Goal: Transaction & Acquisition: Download file/media

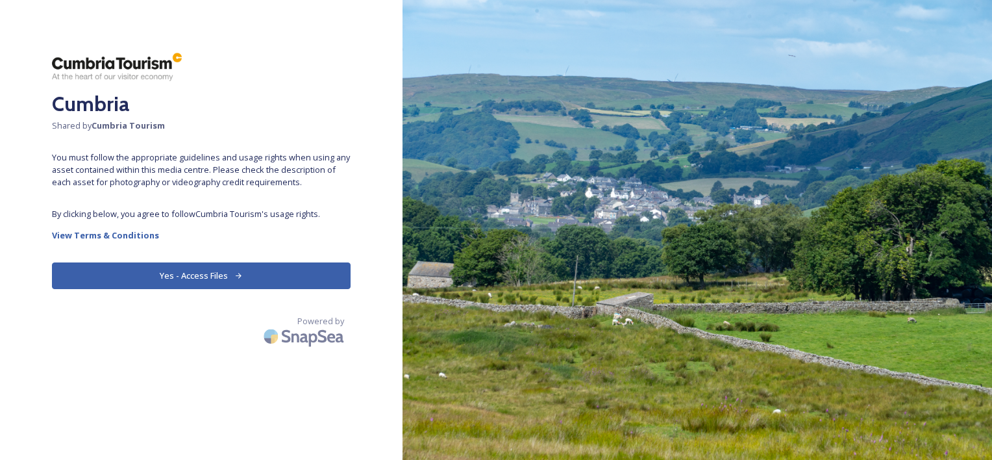
click at [184, 278] on button "Yes - Access Files" at bounding box center [201, 275] width 299 height 27
click at [212, 350] on div "Powered by" at bounding box center [201, 333] width 299 height 36
click at [213, 284] on button "Yes - Access Files" at bounding box center [201, 275] width 299 height 27
click at [208, 271] on button "Yes - Access Files" at bounding box center [201, 275] width 299 height 27
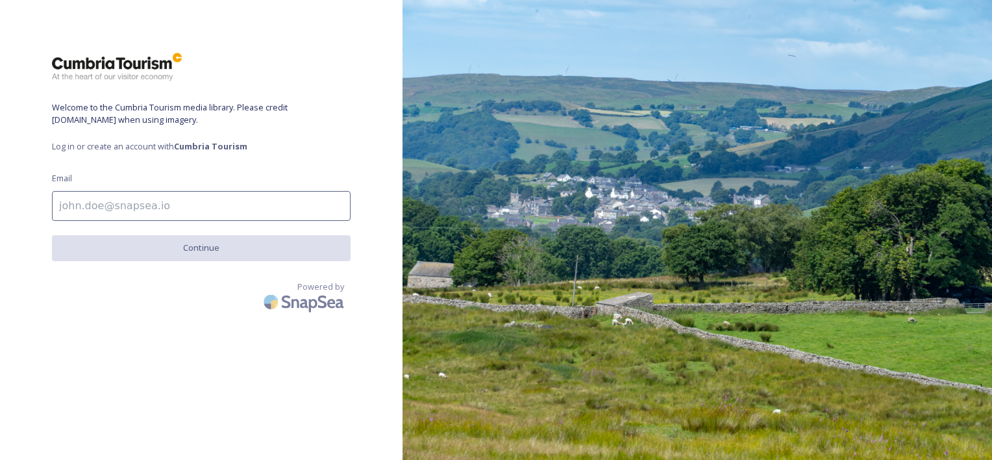
click at [68, 200] on input at bounding box center [201, 206] width 299 height 30
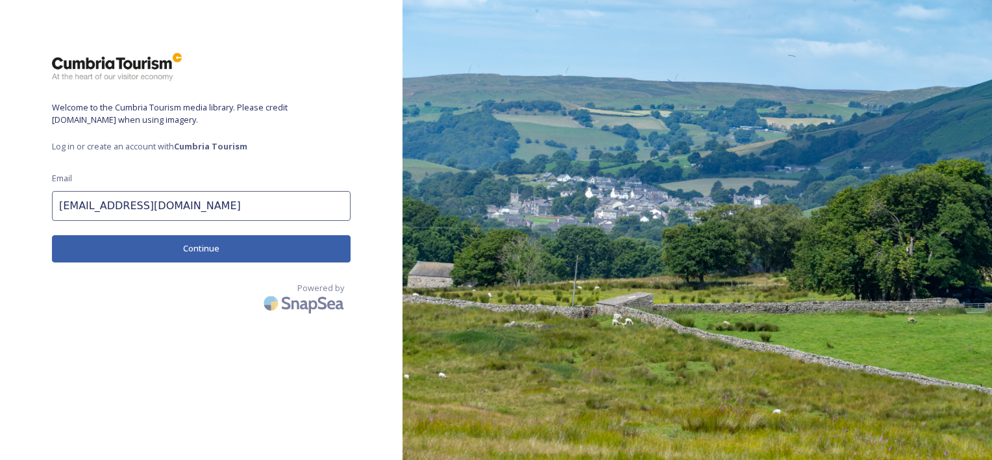
type input "[EMAIL_ADDRESS][DOMAIN_NAME]"
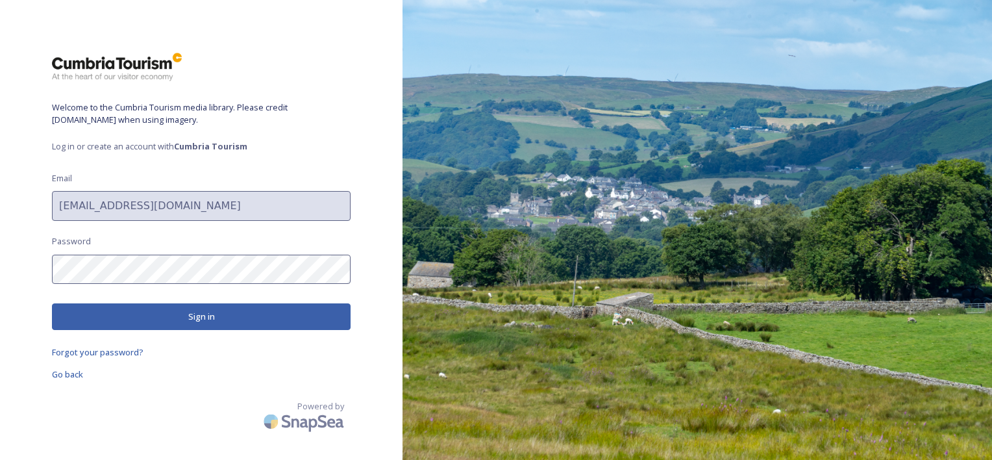
click at [229, 311] on button "Sign in" at bounding box center [201, 316] width 299 height 27
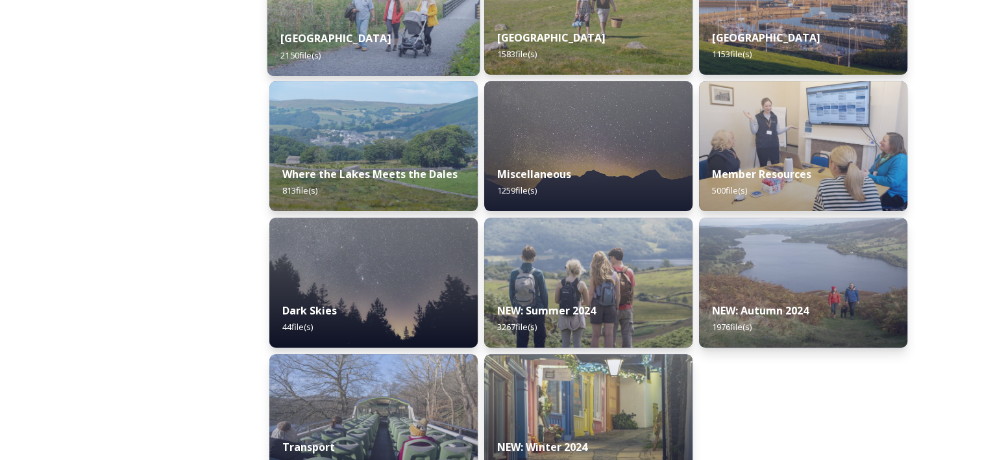
scroll to position [436, 0]
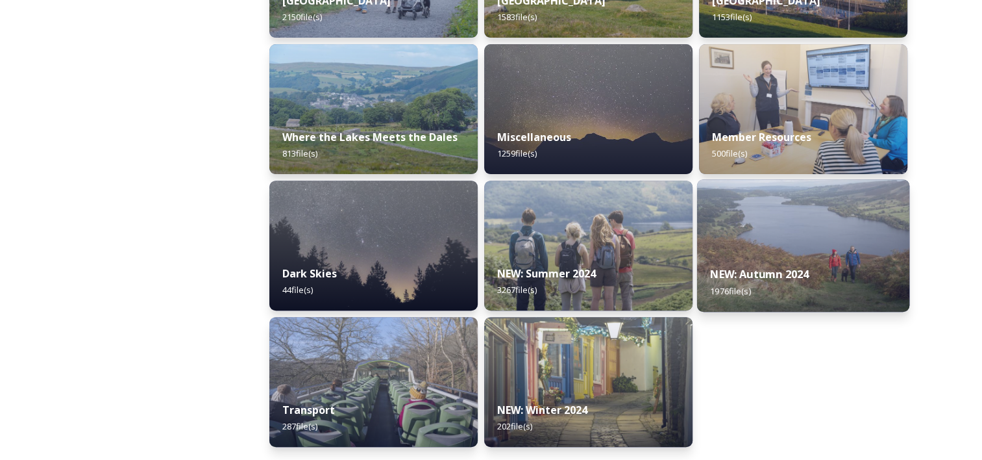
click at [798, 249] on img at bounding box center [803, 245] width 212 height 132
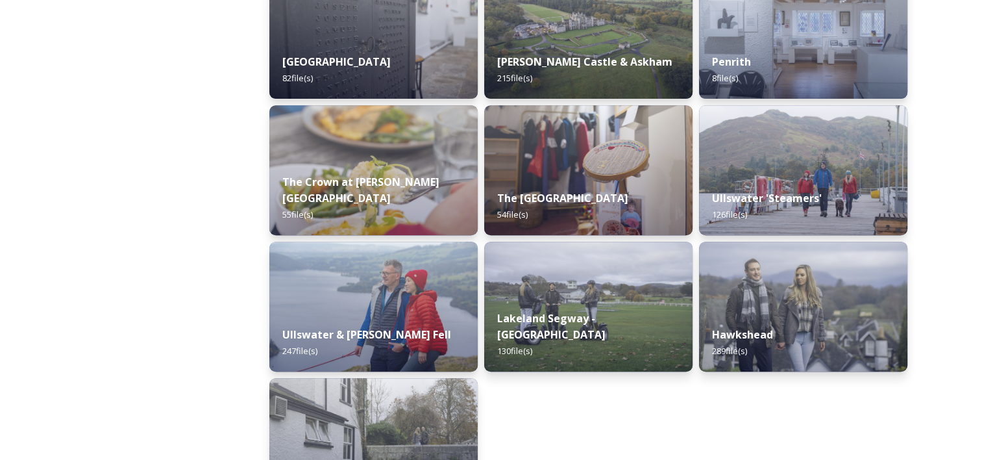
scroll to position [584, 0]
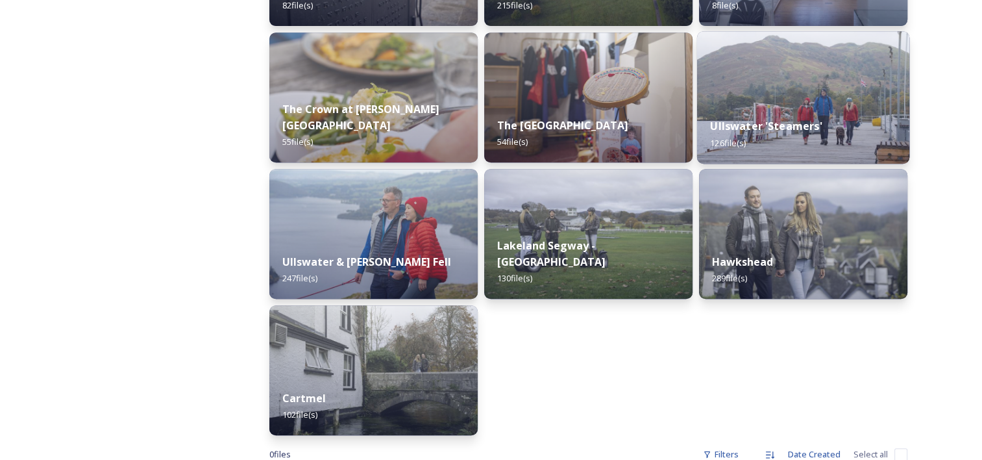
click at [745, 126] on strong "Ullswater 'Steamers'" at bounding box center [766, 126] width 112 height 14
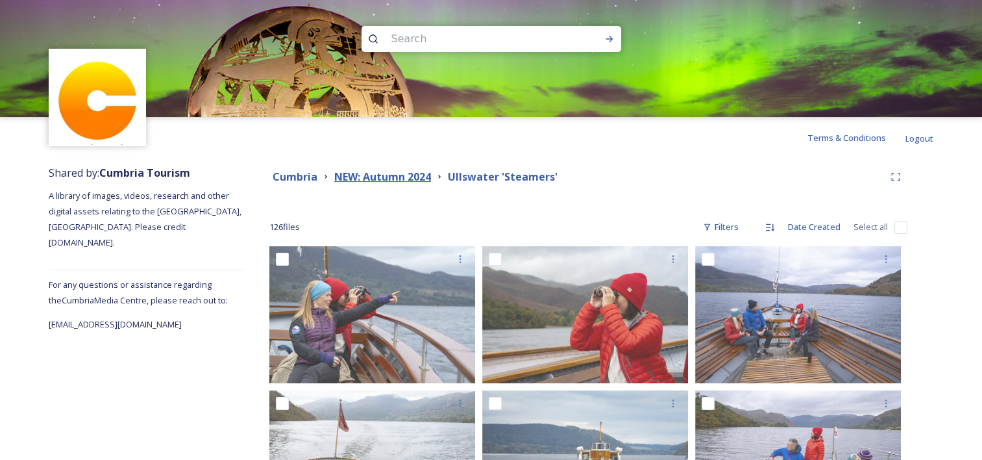
click at [400, 175] on strong "NEW: Autumn 2024" at bounding box center [382, 176] width 97 height 14
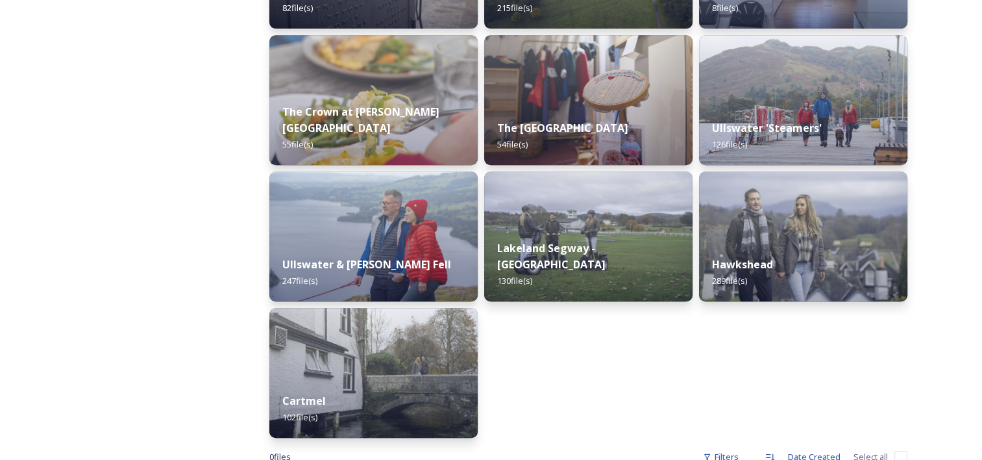
scroll to position [584, 0]
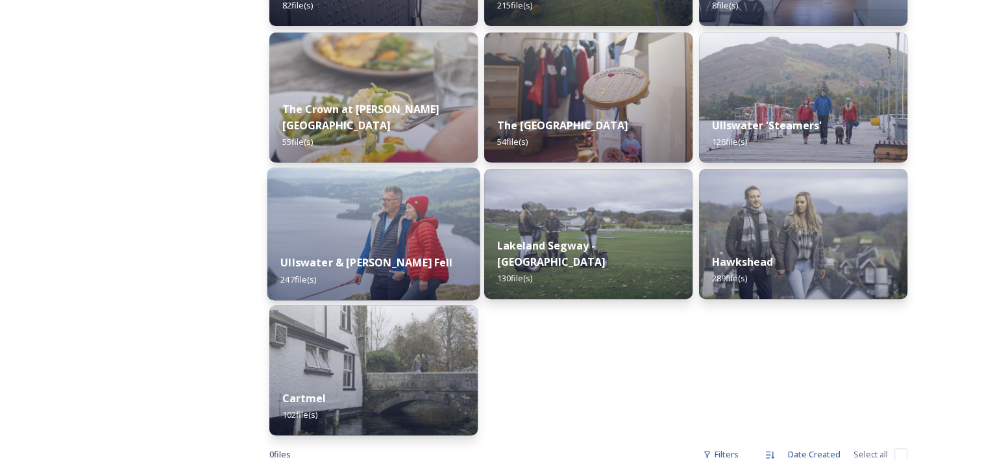
click at [348, 255] on strong "Ullswater & [PERSON_NAME] Fell" at bounding box center [366, 262] width 172 height 14
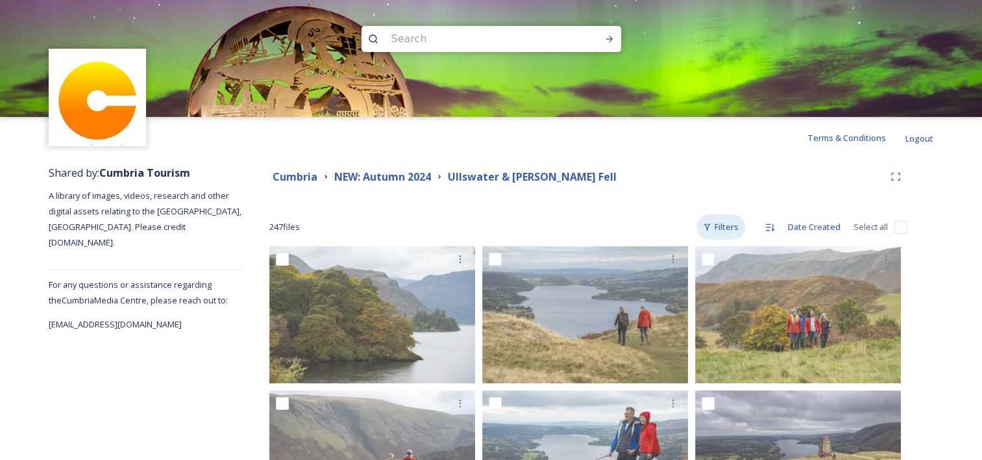
click at [730, 231] on div "Filters" at bounding box center [721, 226] width 49 height 25
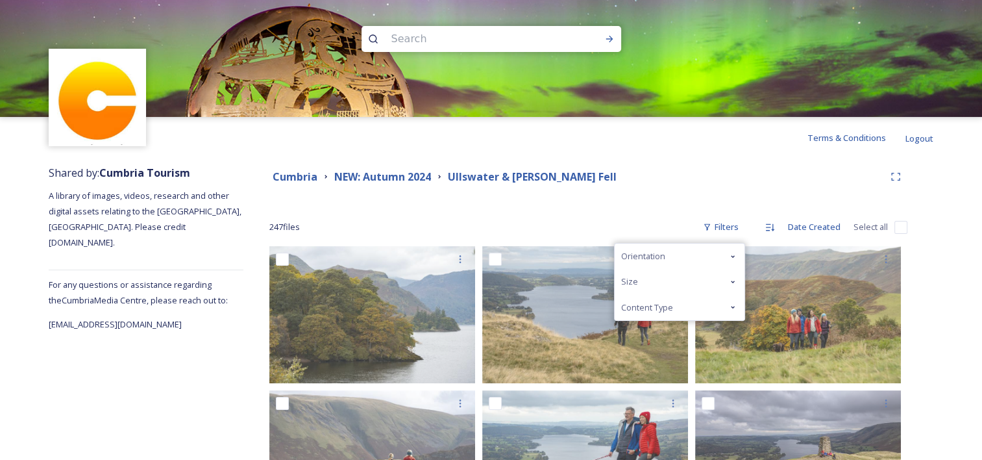
click at [656, 303] on span "Content Type" at bounding box center [647, 307] width 52 height 12
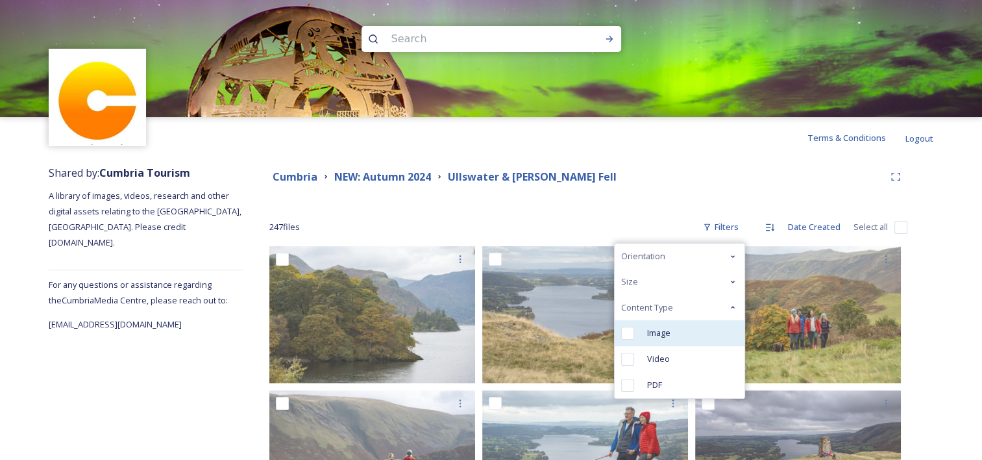
click at [629, 333] on input "checkbox" at bounding box center [627, 333] width 13 height 13
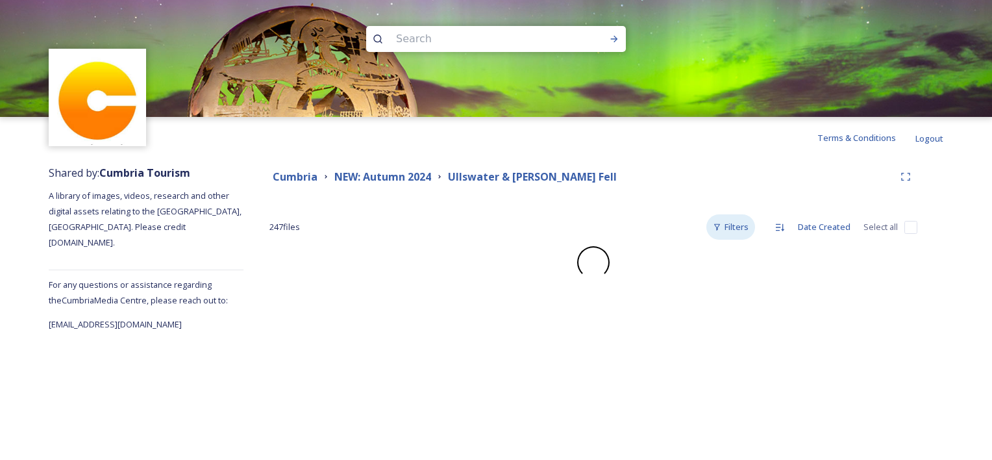
click at [718, 225] on icon at bounding box center [717, 227] width 8 height 8
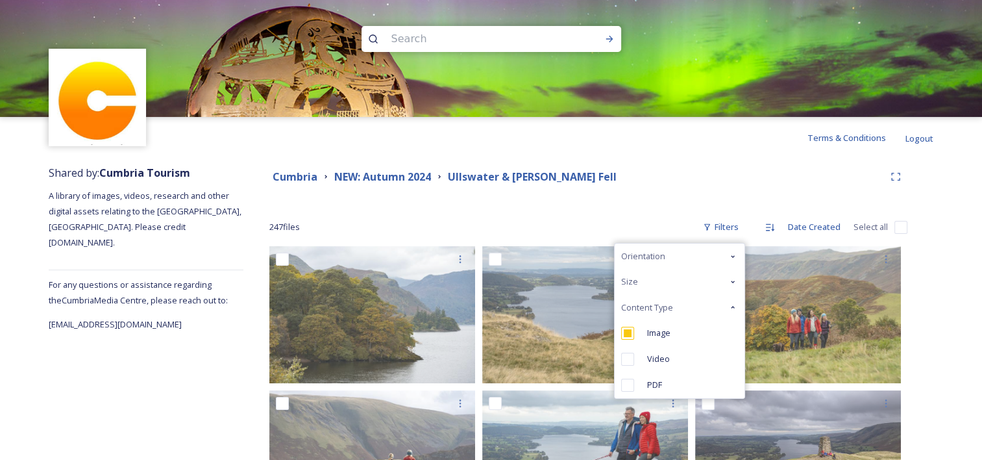
click at [730, 261] on icon at bounding box center [733, 256] width 10 height 10
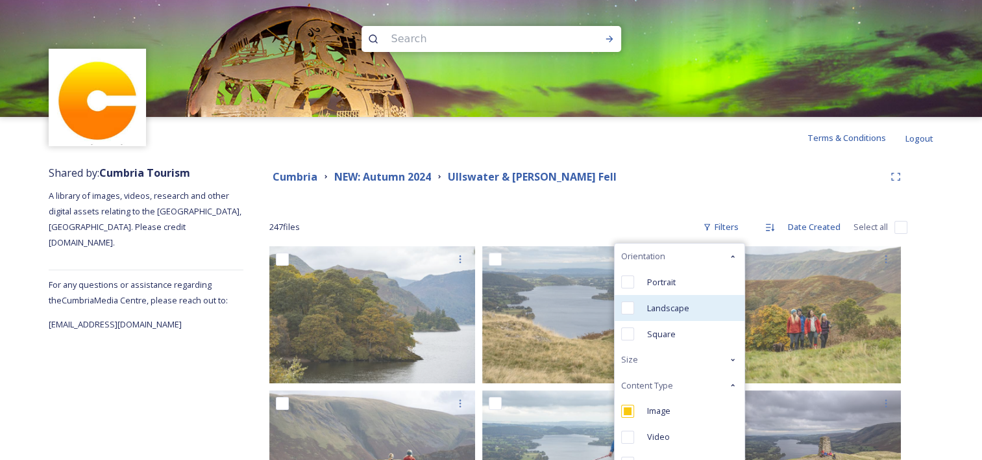
click at [670, 312] on span "Landscape" at bounding box center [668, 308] width 42 height 12
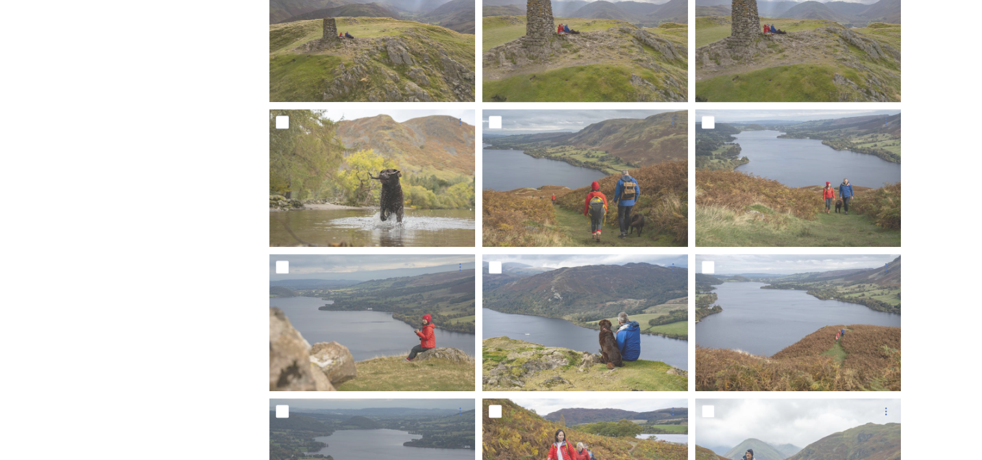
scroll to position [909, 0]
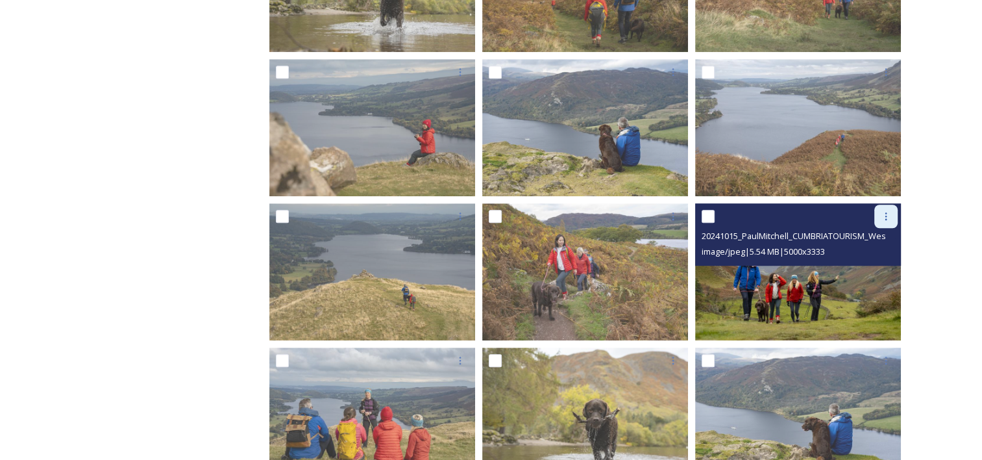
click at [888, 220] on icon at bounding box center [886, 216] width 10 height 10
click at [881, 272] on span "Download" at bounding box center [871, 270] width 40 height 12
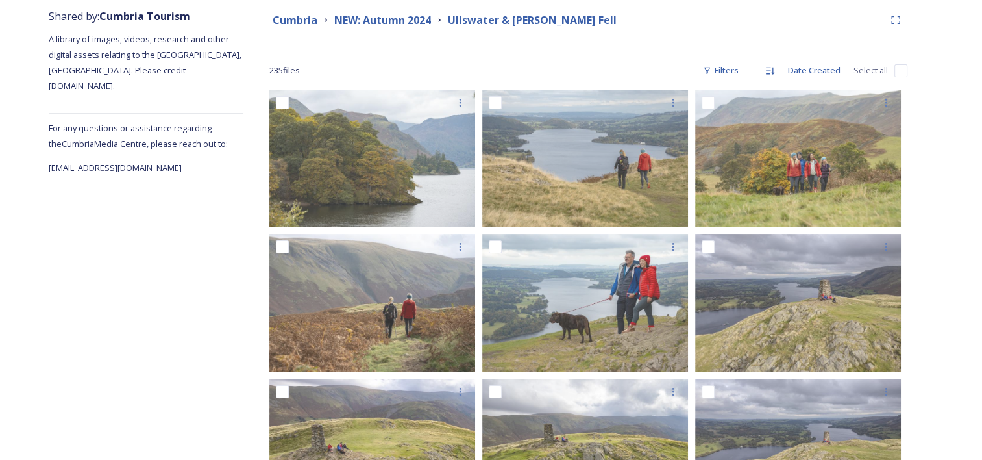
scroll to position [130, 0]
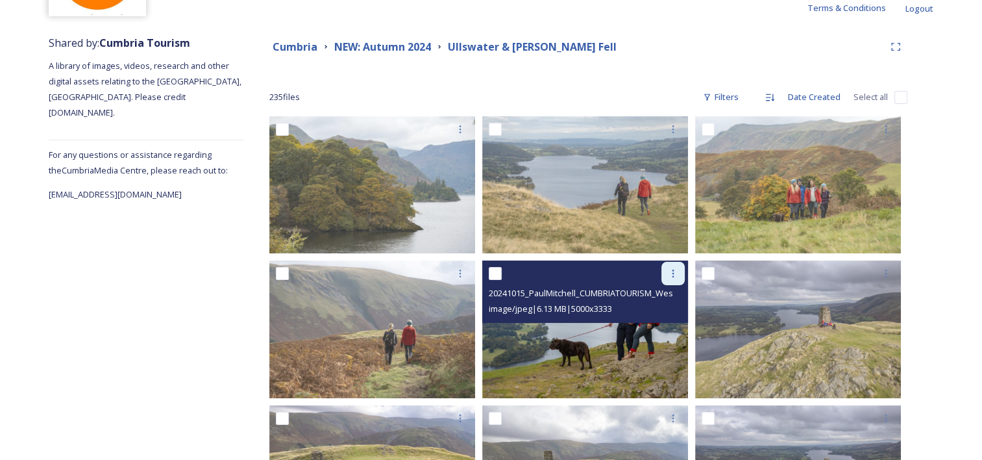
click at [671, 278] on icon at bounding box center [673, 273] width 10 height 10
click at [667, 327] on span "Download" at bounding box center [658, 327] width 40 height 12
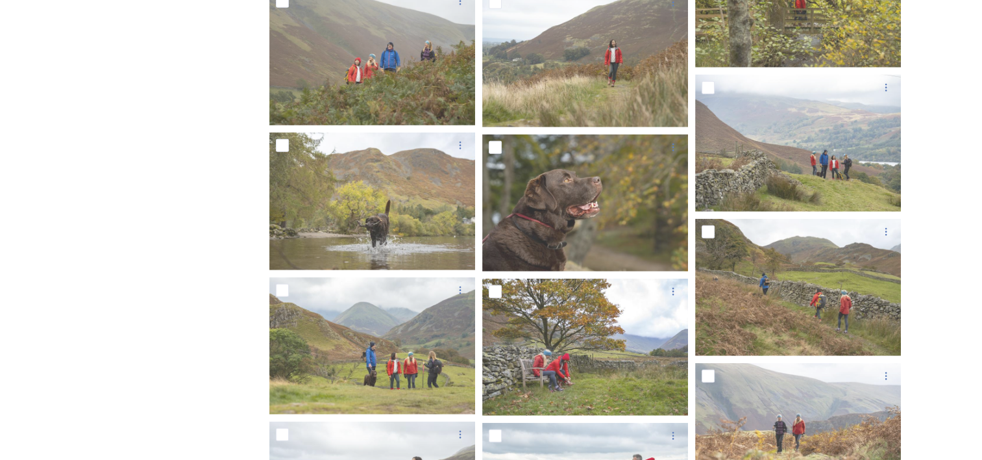
scroll to position [8050, 0]
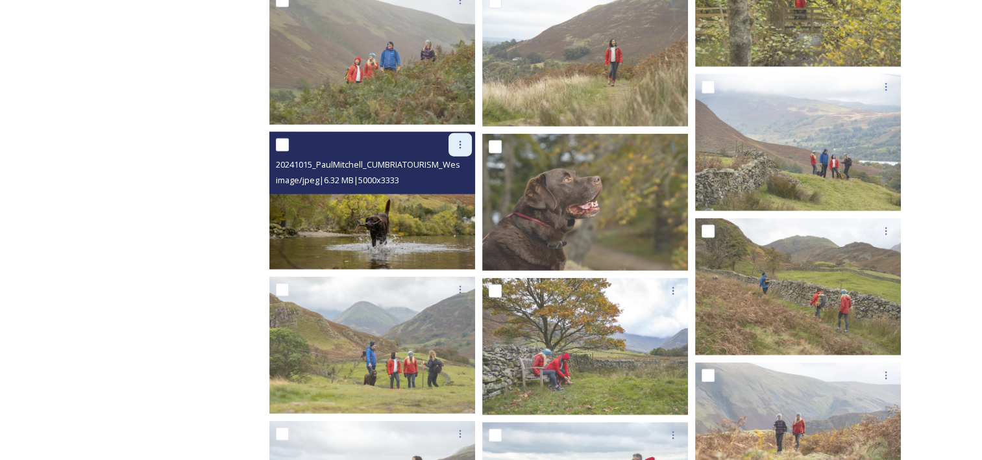
click at [457, 153] on div at bounding box center [460, 144] width 23 height 23
click at [457, 199] on span "Download" at bounding box center [445, 199] width 40 height 12
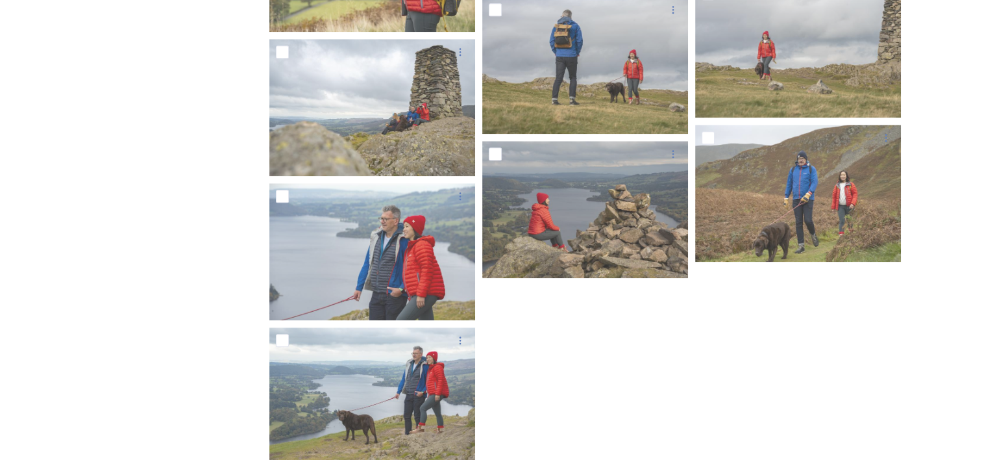
scroll to position [11207, 0]
